Goal: Find specific page/section

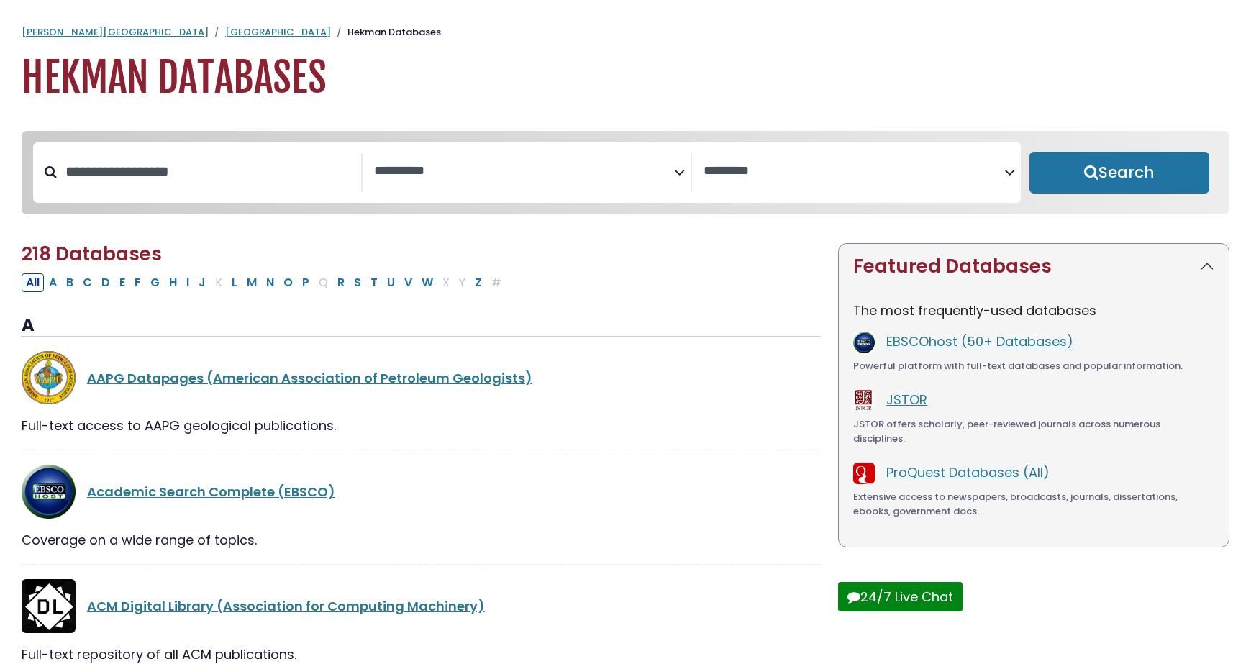
select select "Database Subject Filter"
select select "Database Vendors Filter"
click at [205, 290] on button "J" at bounding box center [202, 282] width 16 height 19
select select "Database Subject Filter"
select select "Database Vendors Filter"
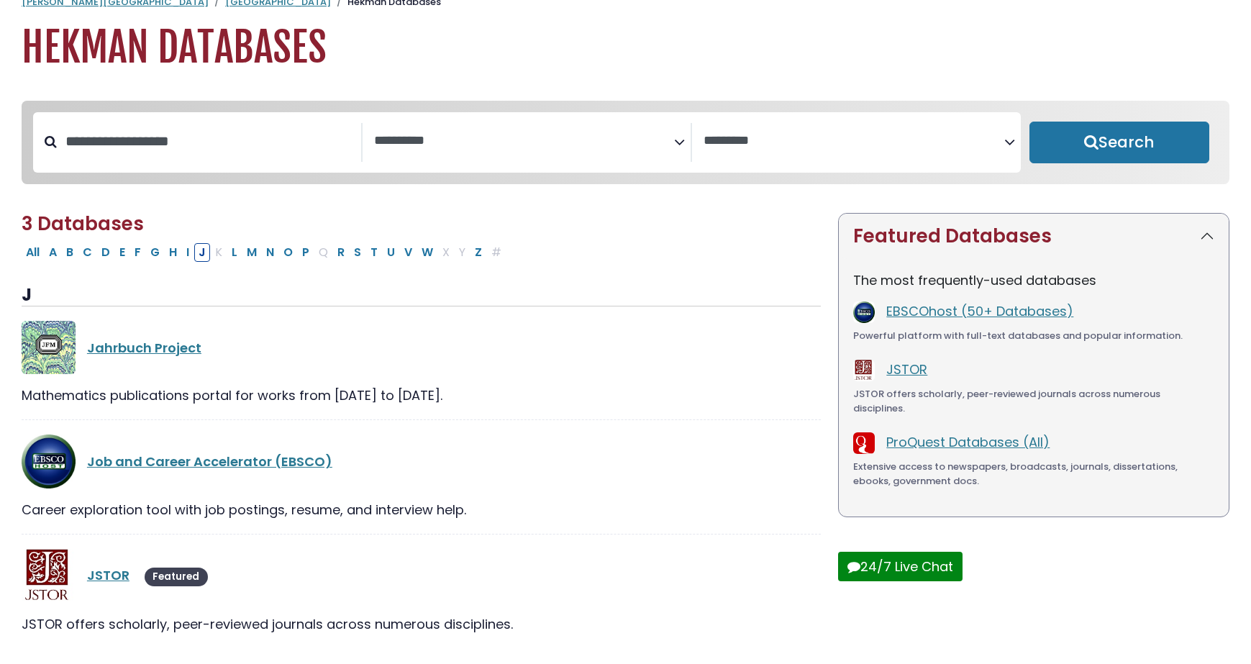
scroll to position [87, 0]
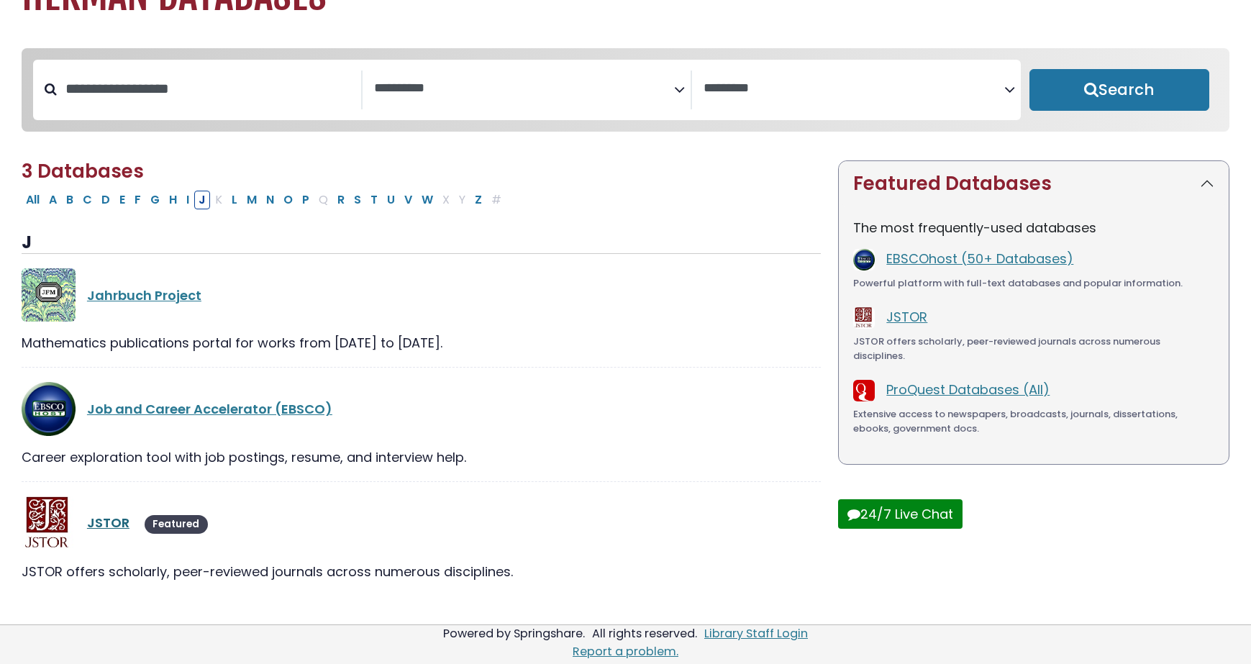
click at [106, 521] on link "JSTOR" at bounding box center [108, 522] width 42 height 18
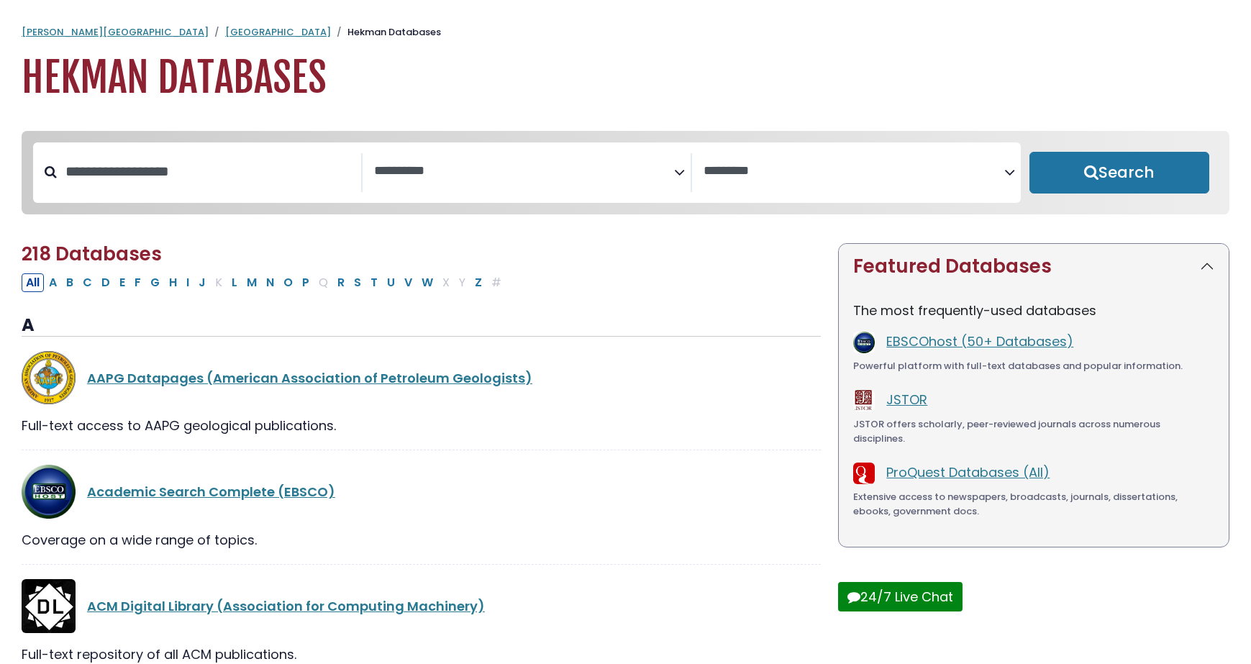
select select "Database Subject Filter"
select select "Database Vendors Filter"
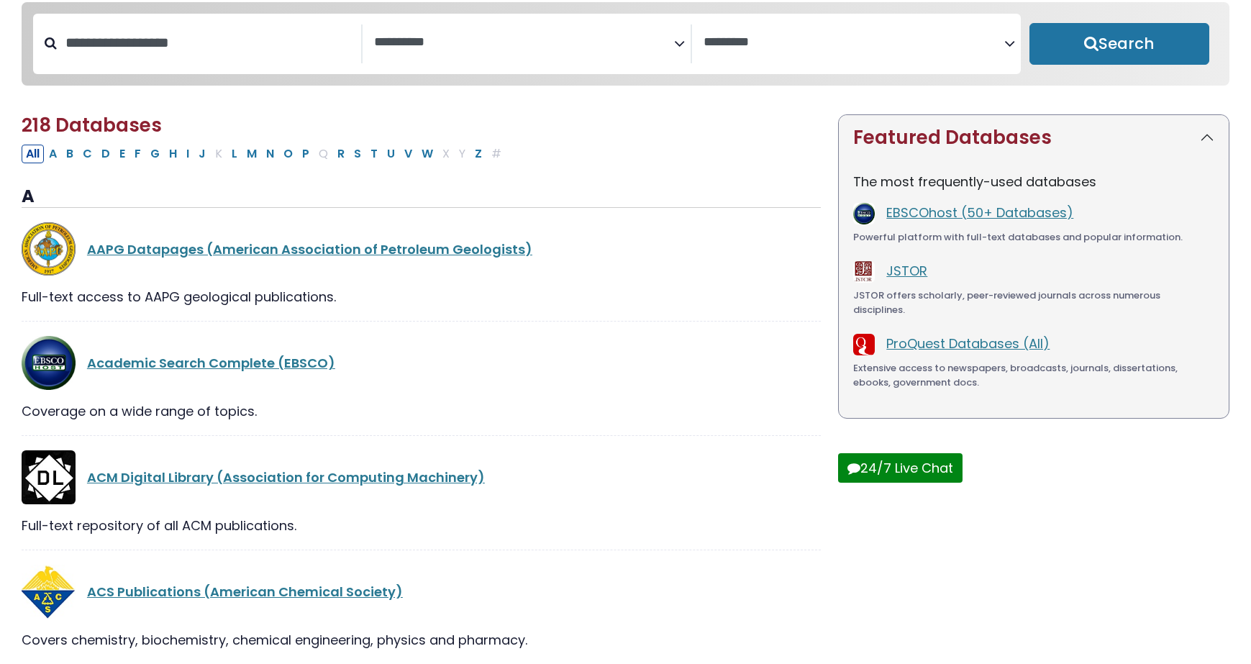
scroll to position [125, 0]
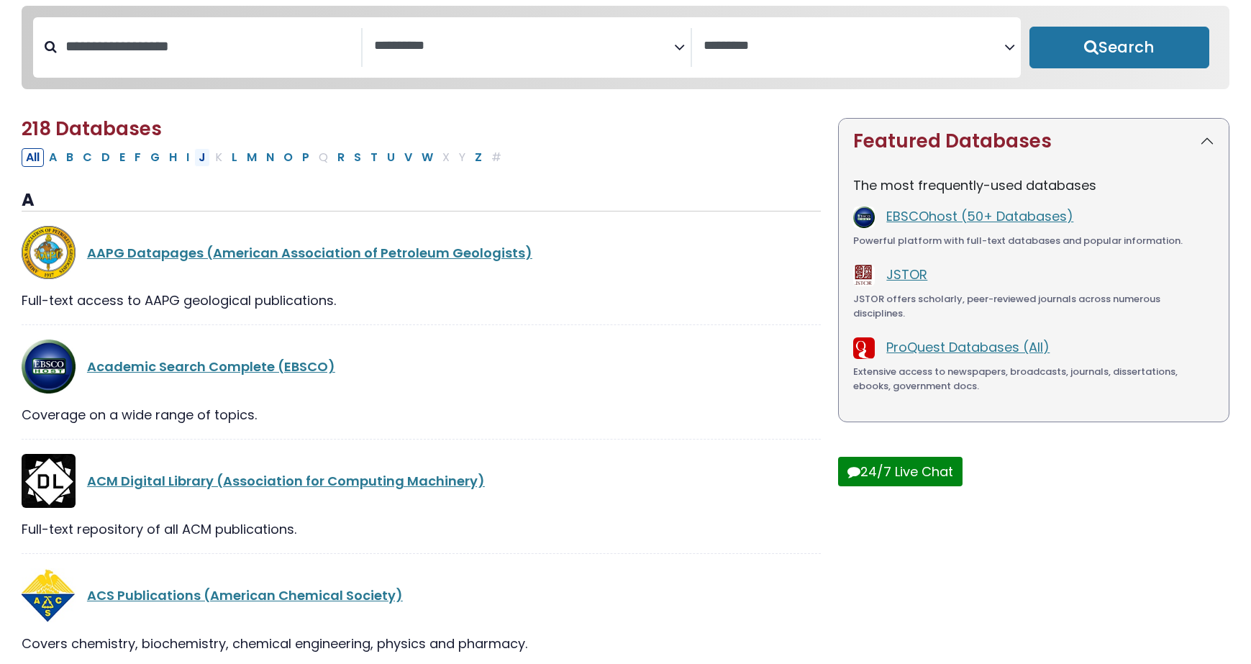
click at [202, 160] on button "J" at bounding box center [202, 157] width 16 height 19
select select "Database Subject Filter"
select select "Database Vendors Filter"
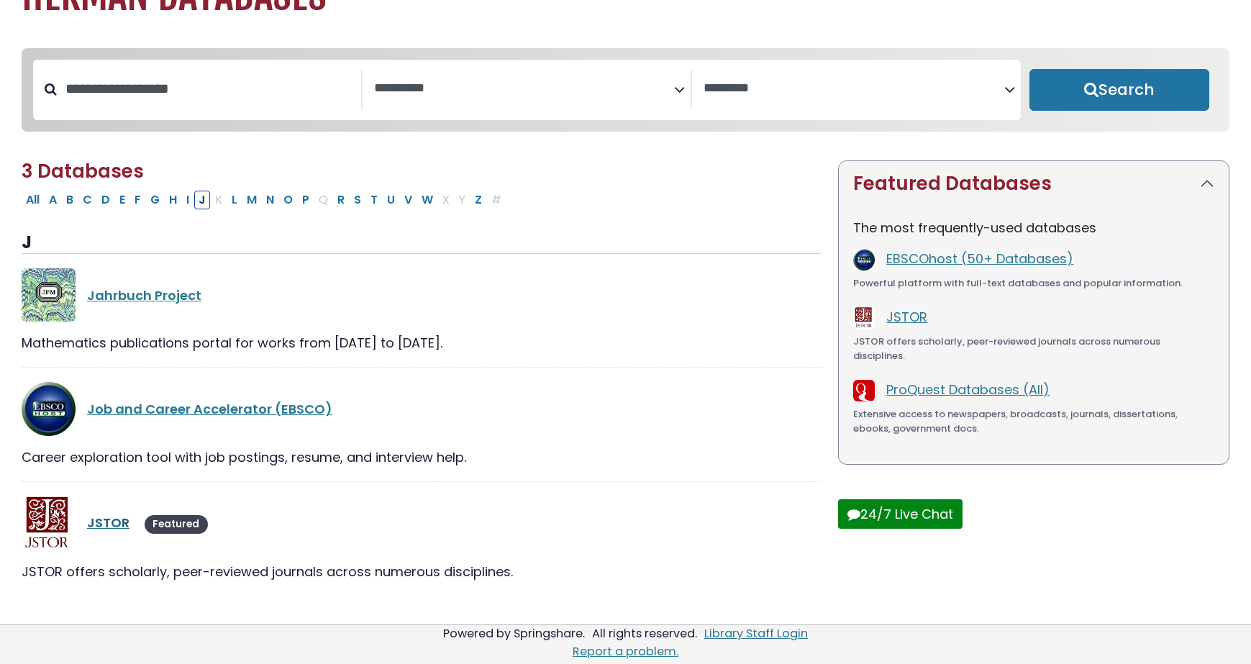
click at [108, 525] on link "JSTOR" at bounding box center [108, 522] width 42 height 18
